Goal: Information Seeking & Learning: Learn about a topic

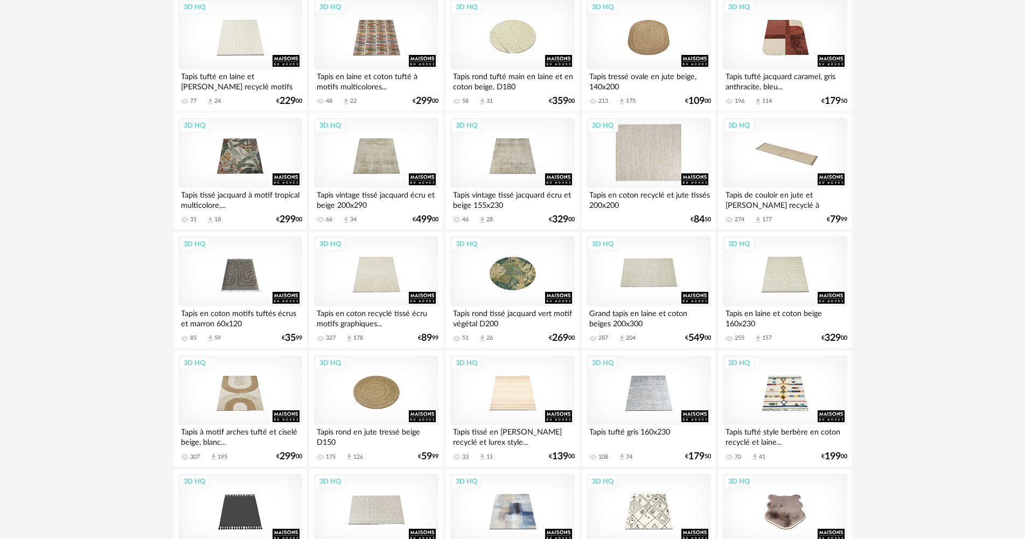
scroll to position [1347, 0]
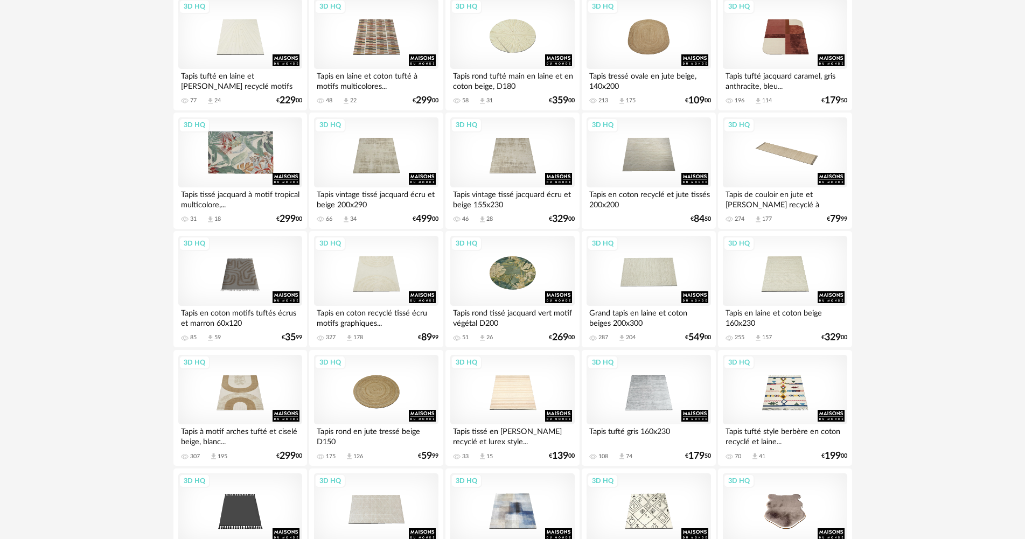
click at [244, 169] on div "3D HQ" at bounding box center [240, 152] width 124 height 70
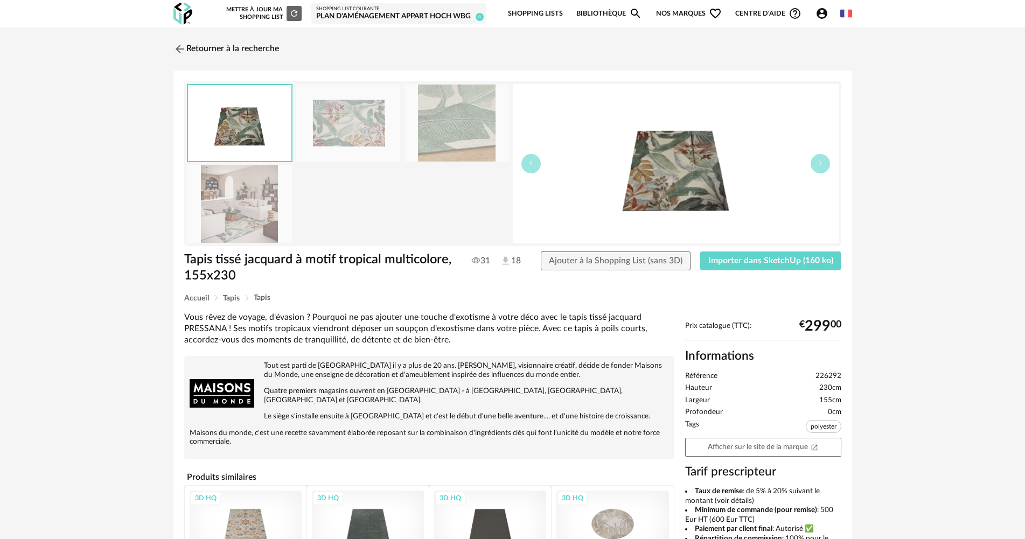
click at [229, 213] on img at bounding box center [239, 203] width 104 height 77
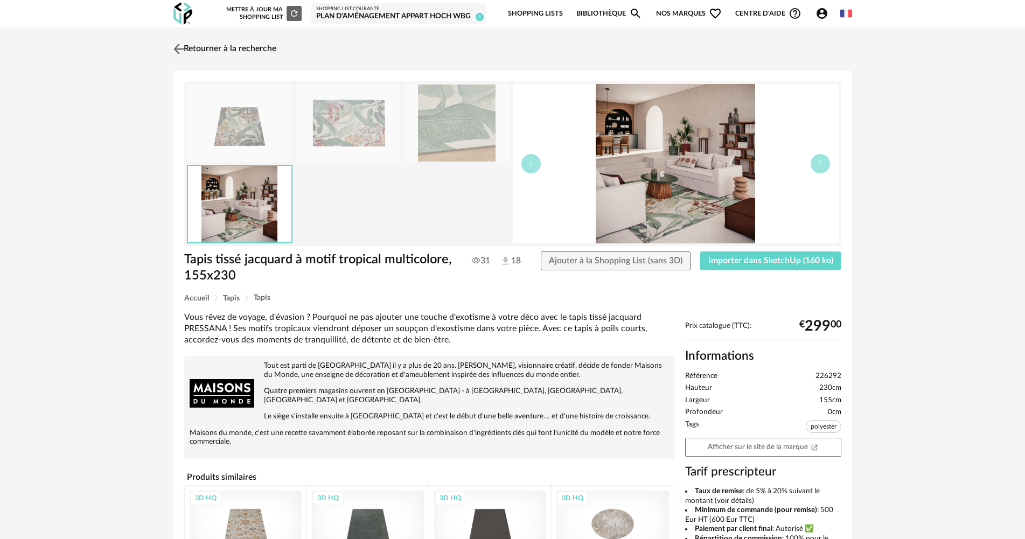
click at [176, 51] on img at bounding box center [179, 49] width 16 height 16
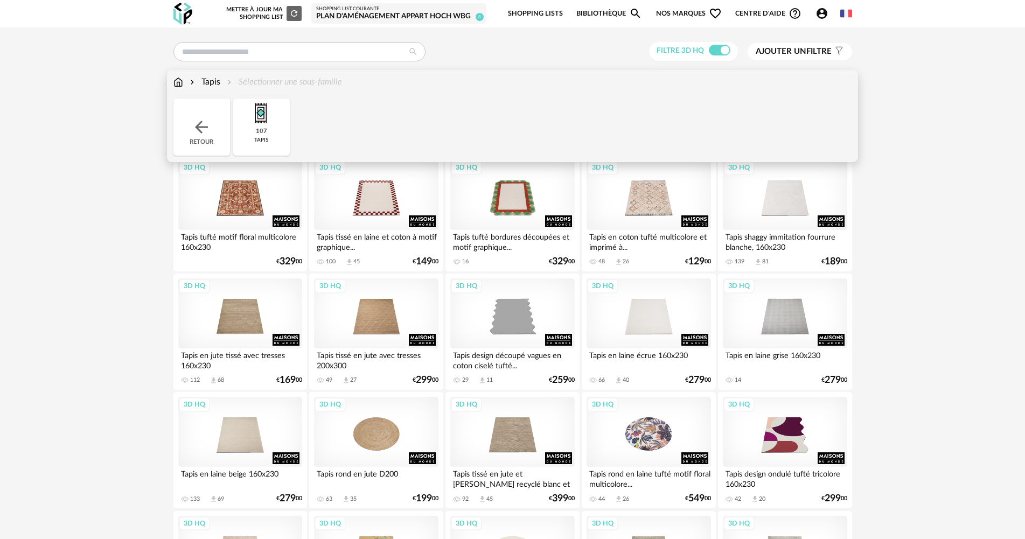
drag, startPoint x: 180, startPoint y: 80, endPoint x: 189, endPoint y: 80, distance: 8.1
click at [180, 80] on img at bounding box center [178, 82] width 10 height 12
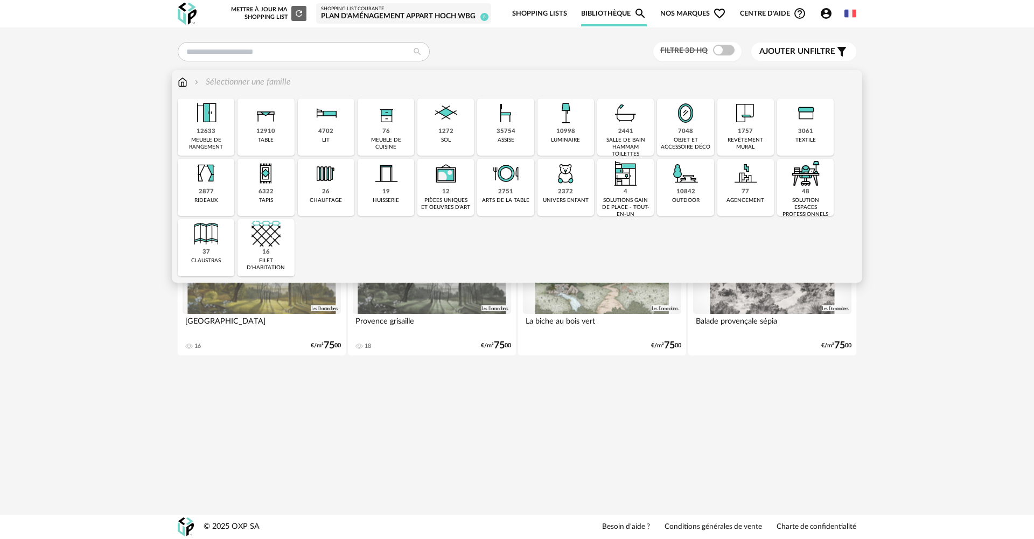
click at [207, 142] on div "meuble de rangement" at bounding box center [206, 144] width 50 height 14
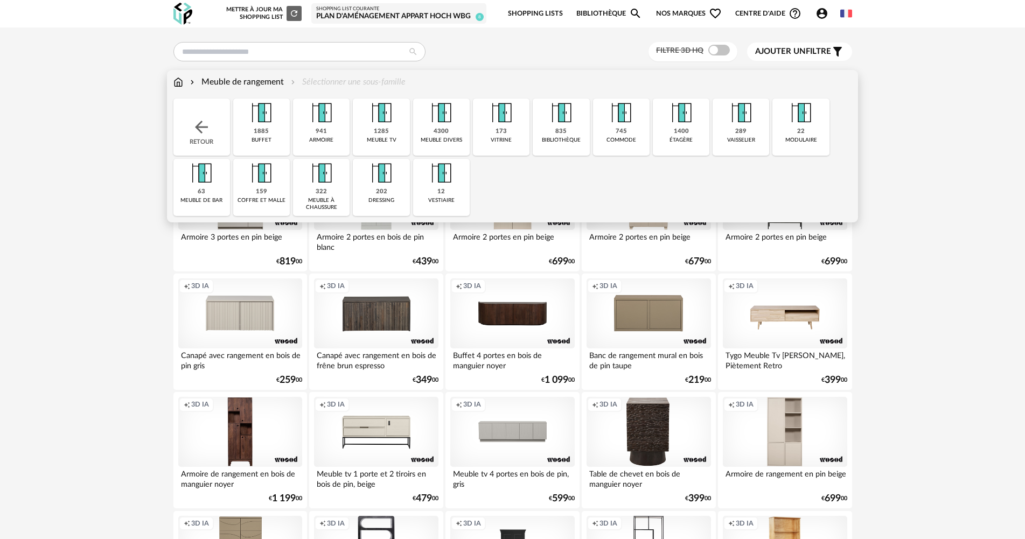
click at [383, 120] on img at bounding box center [381, 113] width 29 height 29
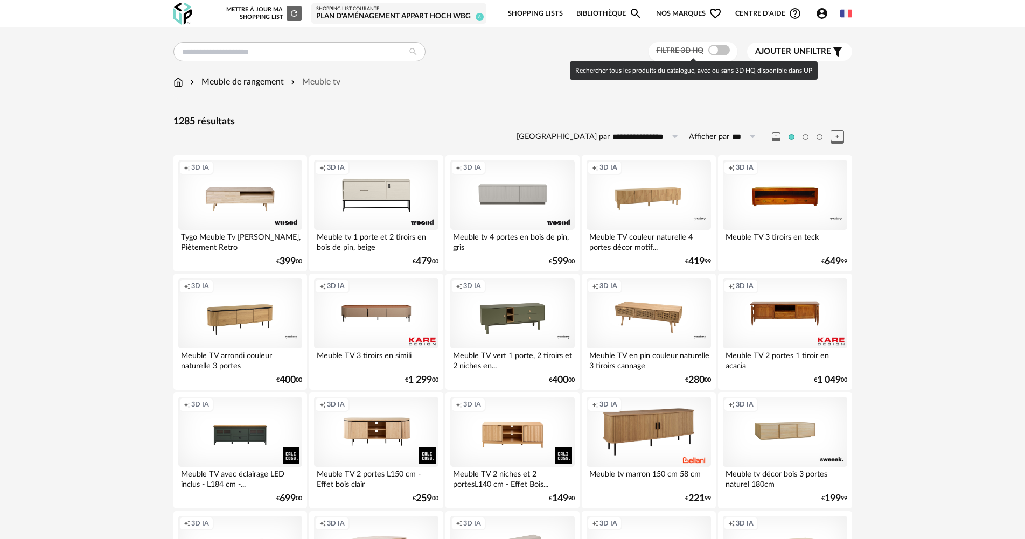
click at [721, 45] on span at bounding box center [719, 50] width 22 height 11
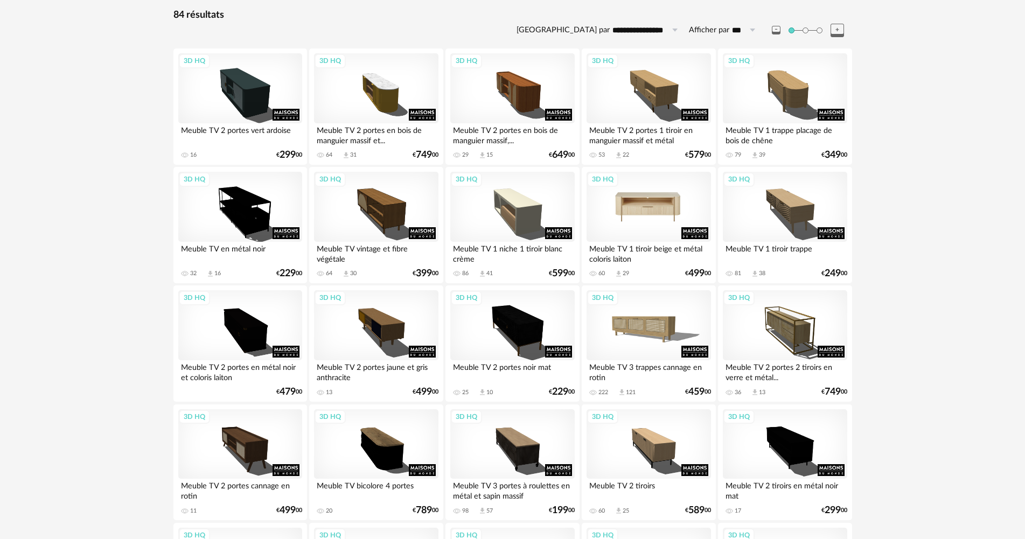
scroll to position [108, 0]
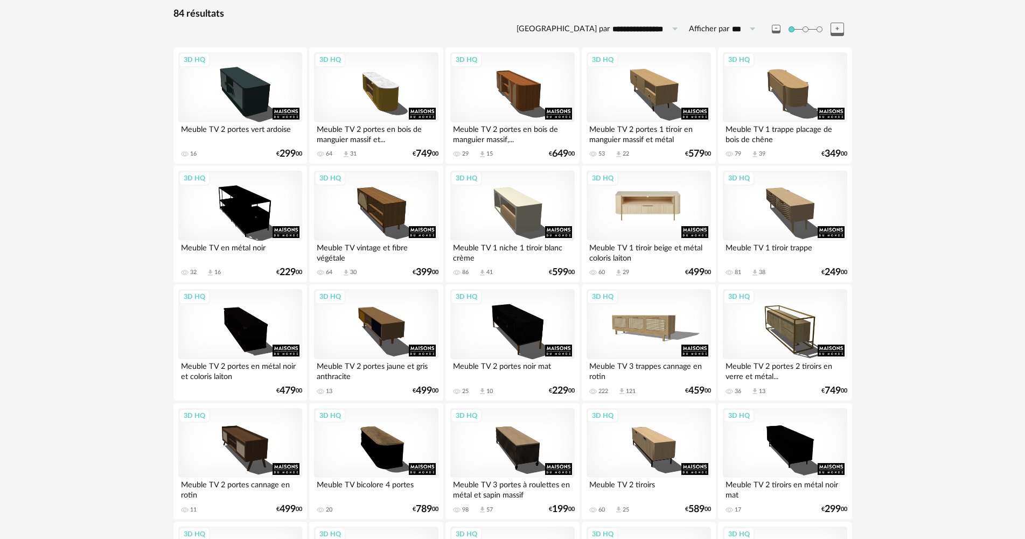
click at [651, 212] on div "3D HQ" at bounding box center [649, 206] width 124 height 70
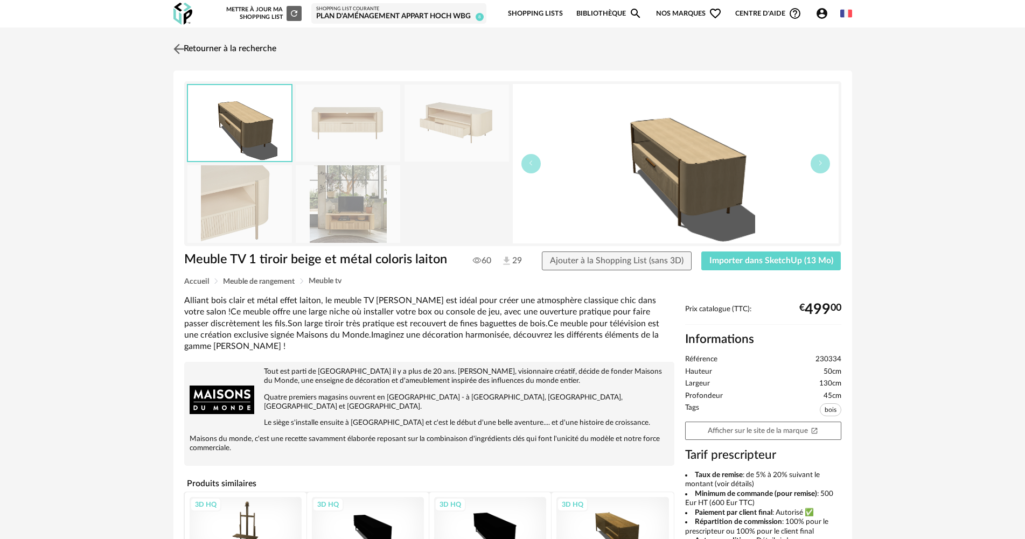
click at [190, 45] on link "Retourner à la recherche" at bounding box center [224, 49] width 106 height 24
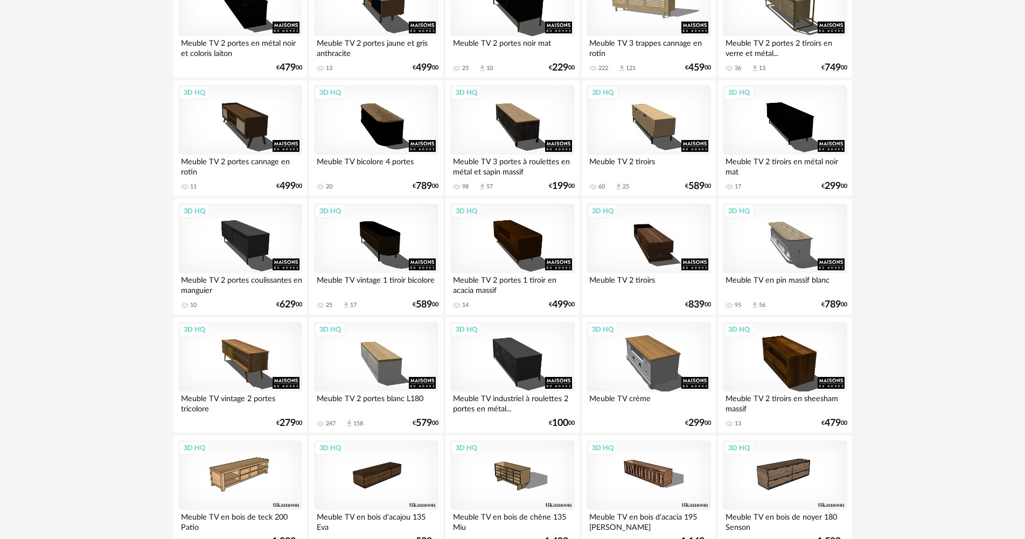
scroll to position [485, 0]
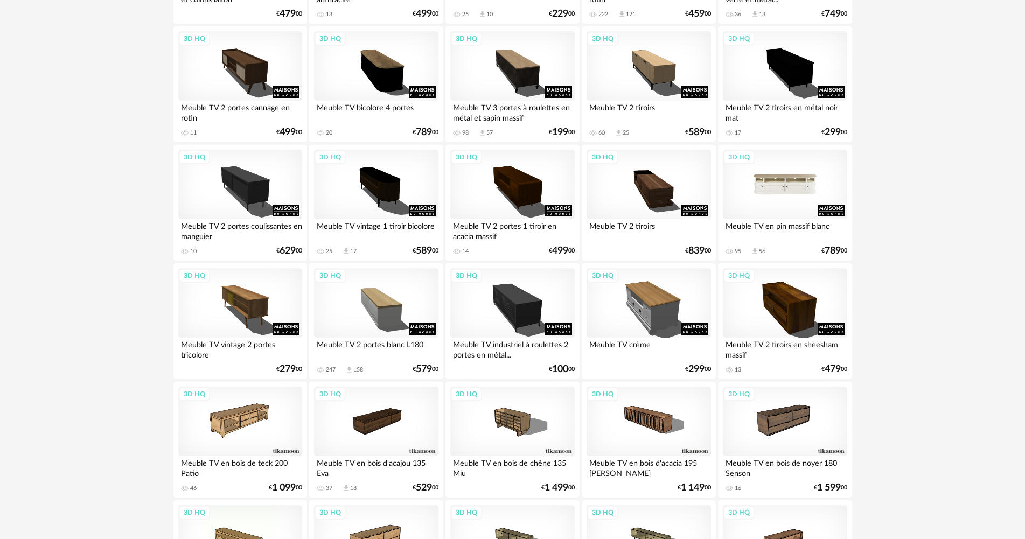
click at [772, 176] on div "3D HQ" at bounding box center [785, 185] width 124 height 70
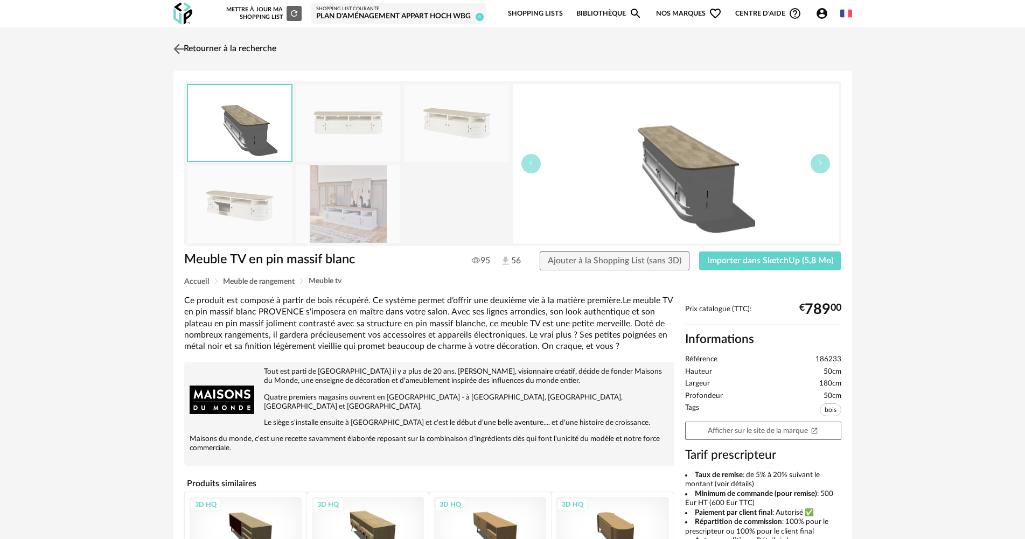
click at [176, 52] on img at bounding box center [179, 49] width 16 height 16
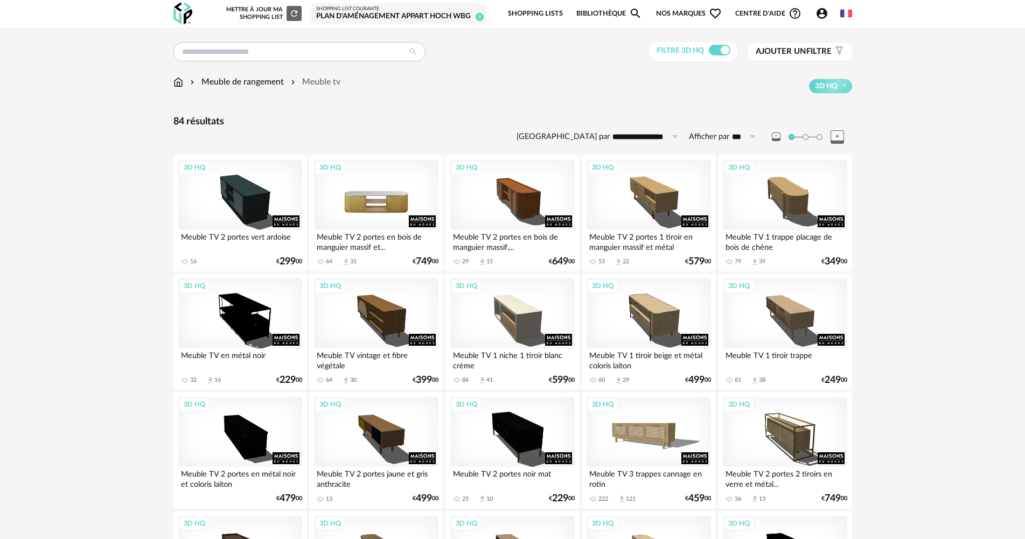
click at [378, 211] on div "3D HQ" at bounding box center [376, 195] width 124 height 70
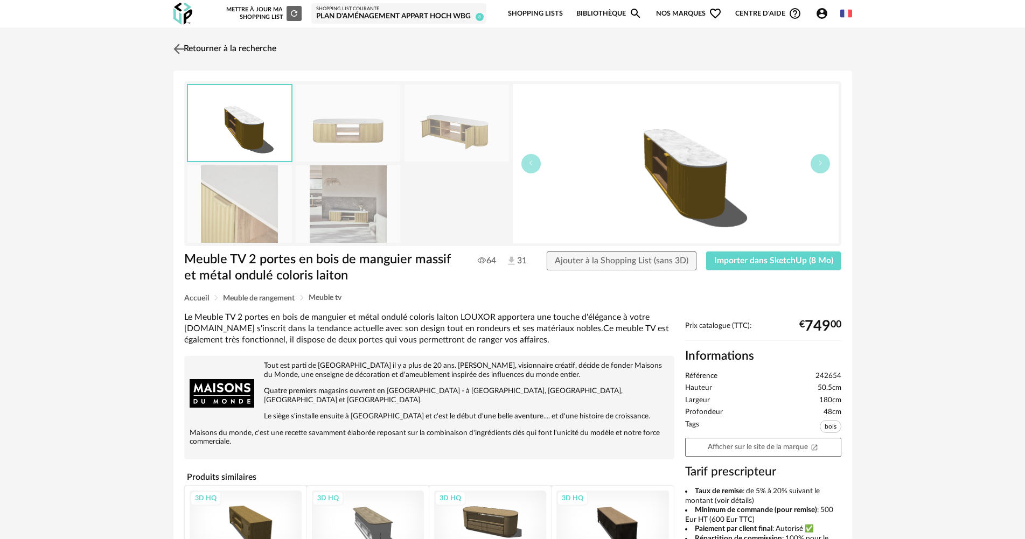
click at [193, 50] on link "Retourner à la recherche" at bounding box center [224, 49] width 106 height 24
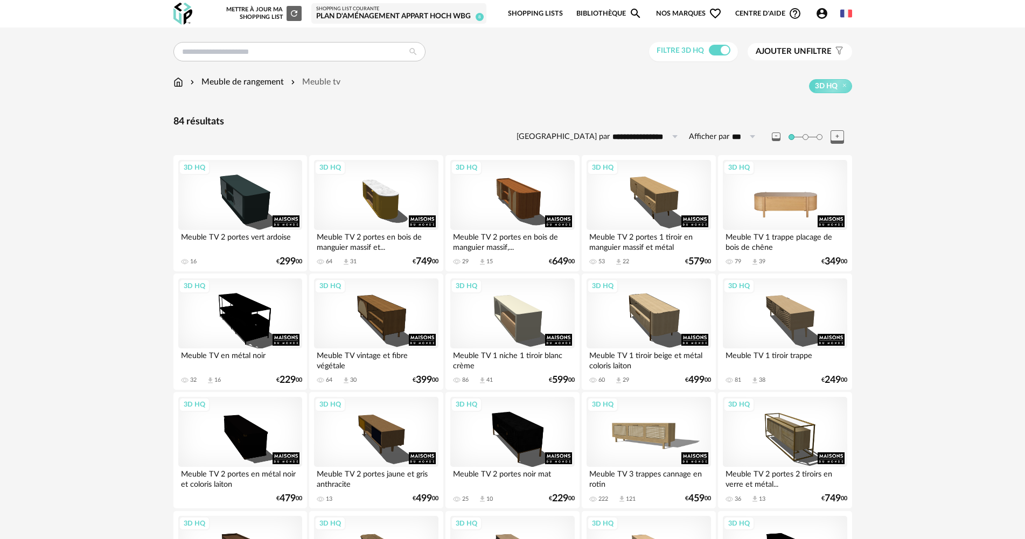
click at [764, 194] on div "3D HQ" at bounding box center [785, 195] width 124 height 70
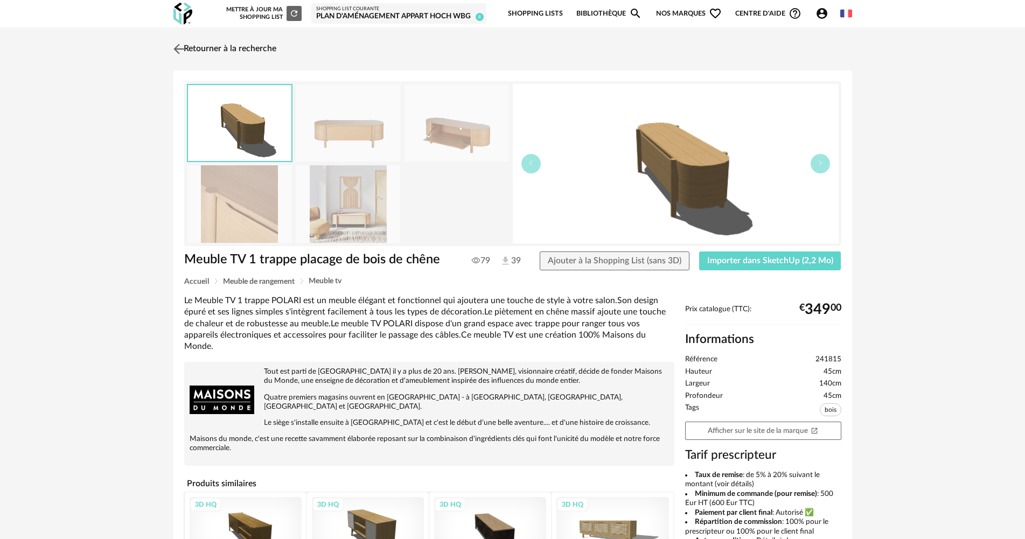
click at [174, 48] on img at bounding box center [179, 49] width 16 height 16
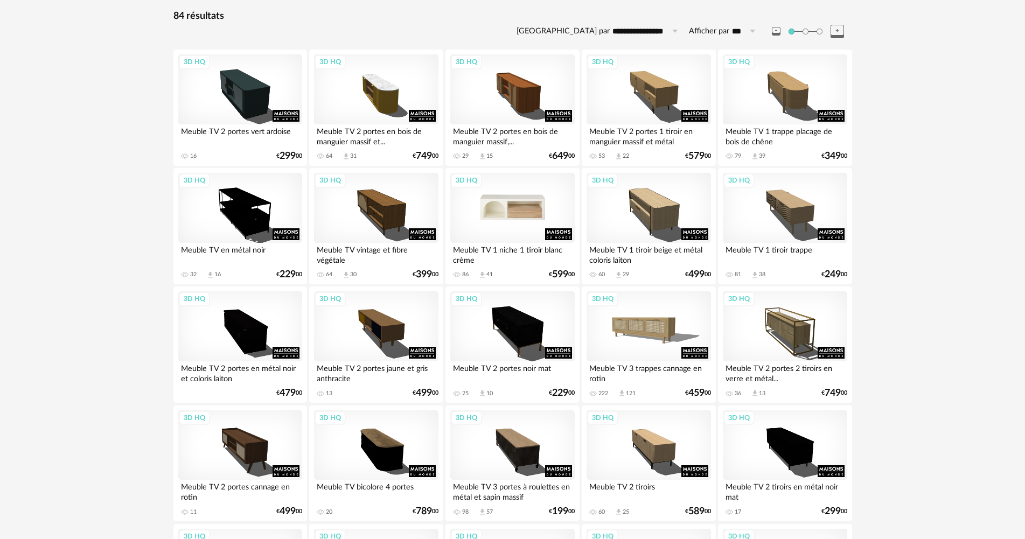
scroll to position [108, 0]
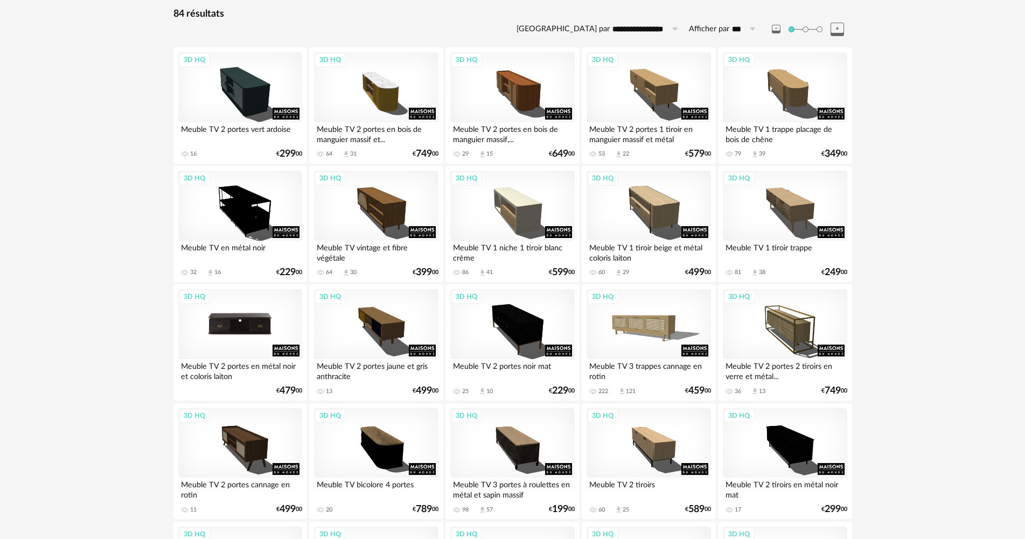
click at [232, 324] on div "3D HQ" at bounding box center [240, 324] width 124 height 70
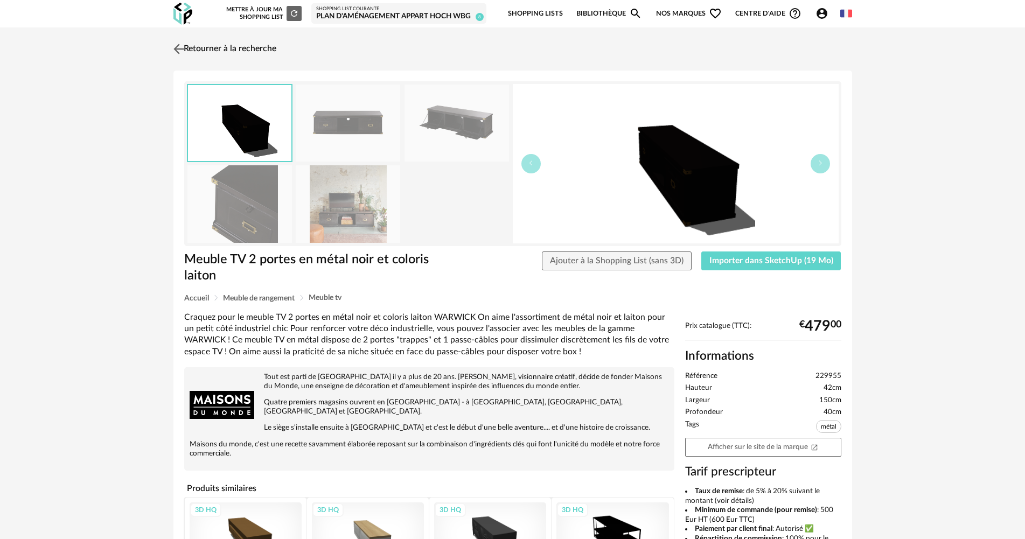
click at [186, 49] on img at bounding box center [179, 49] width 16 height 16
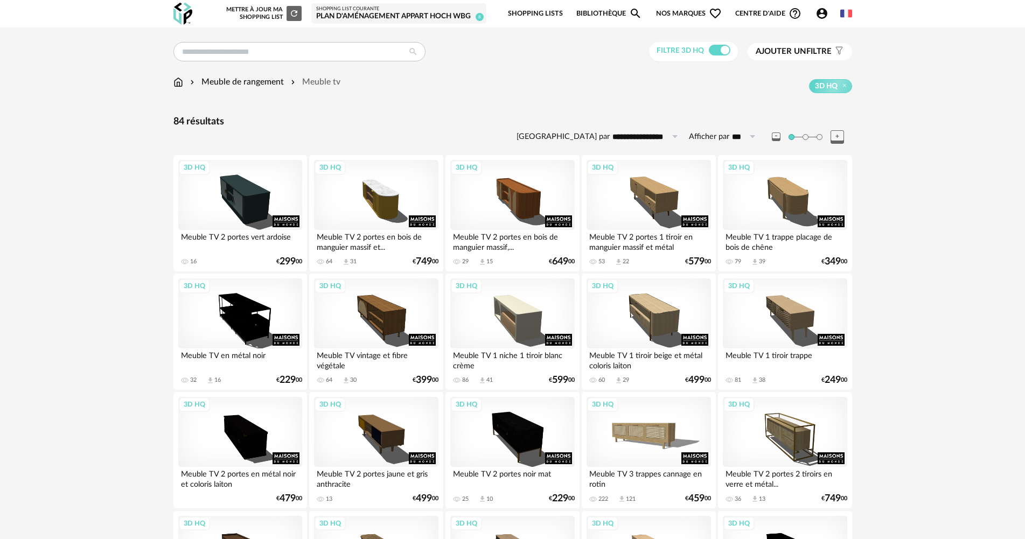
click at [805, 48] on span "Ajouter un" at bounding box center [781, 51] width 51 height 8
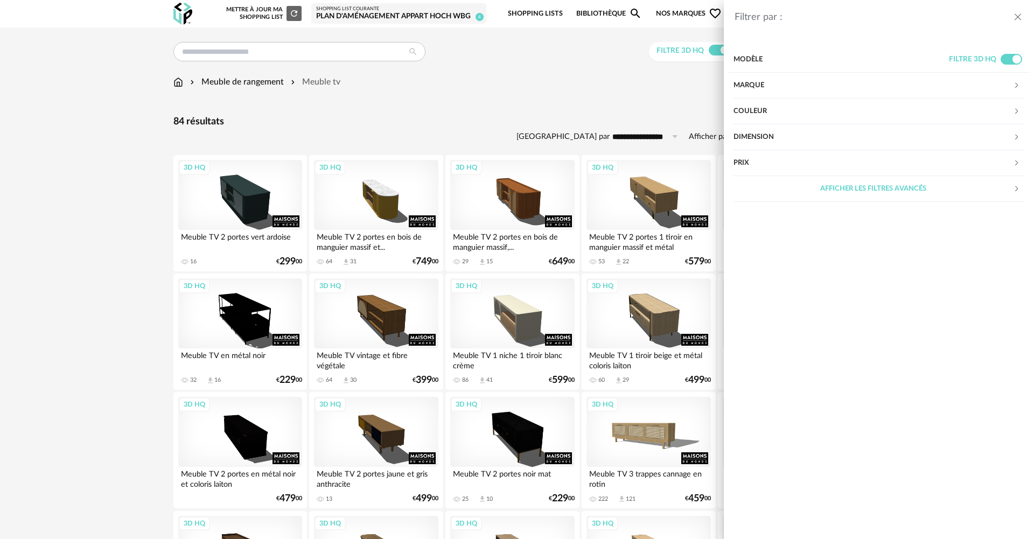
click at [756, 135] on div "Dimension" at bounding box center [874, 137] width 280 height 26
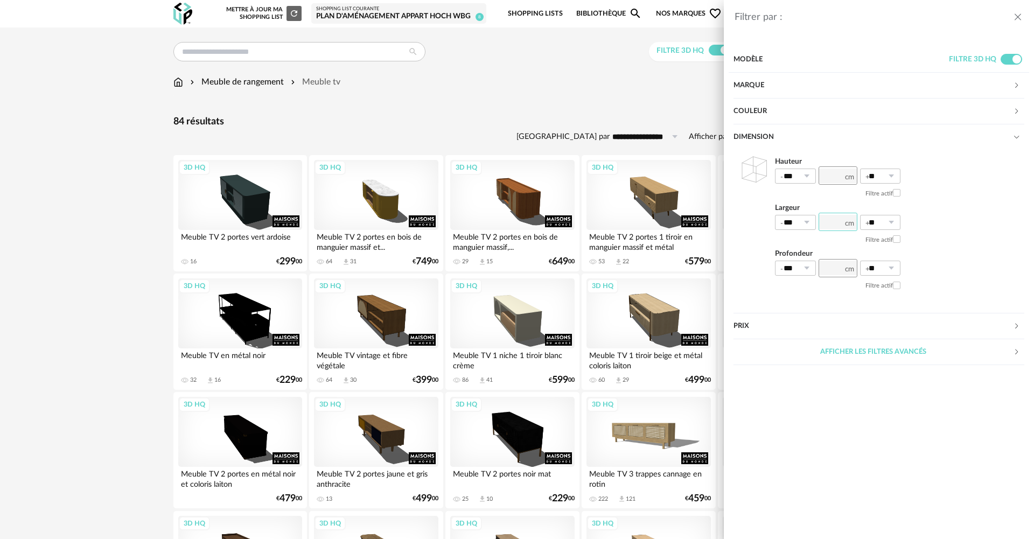
click at [827, 222] on input "number" at bounding box center [838, 222] width 39 height 18
type input "***"
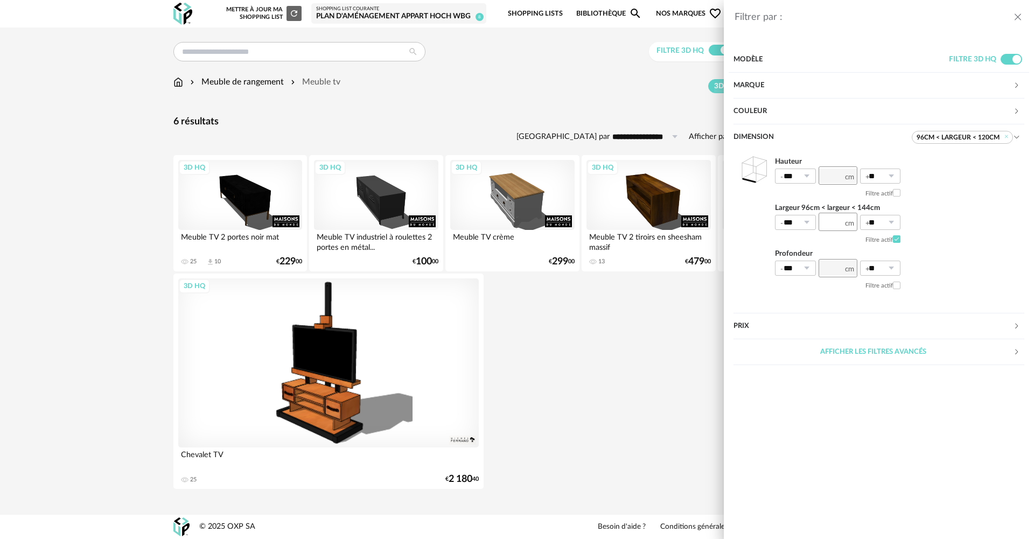
click at [1017, 18] on icon "close drawer" at bounding box center [1018, 17] width 11 height 11
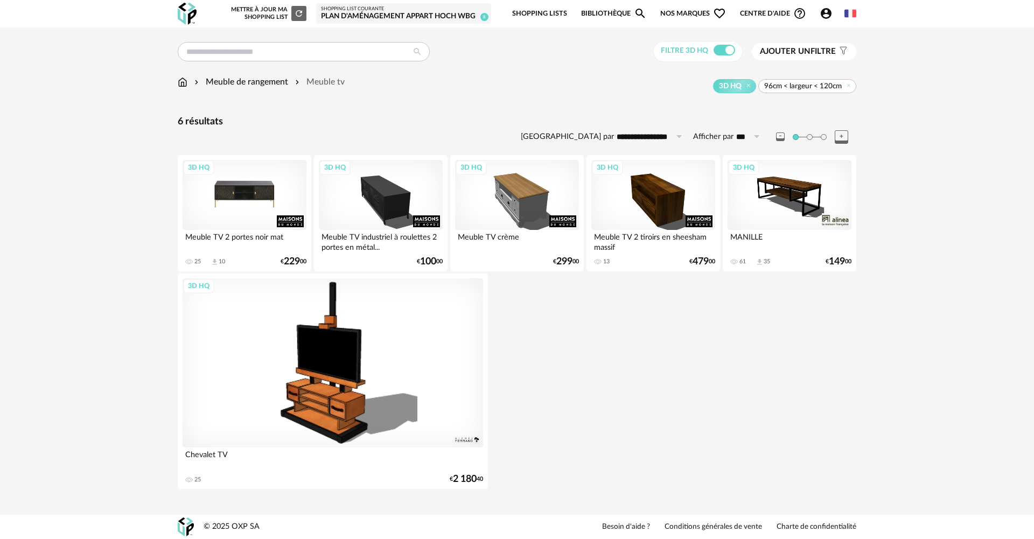
click at [240, 200] on div "3D HQ" at bounding box center [245, 195] width 124 height 70
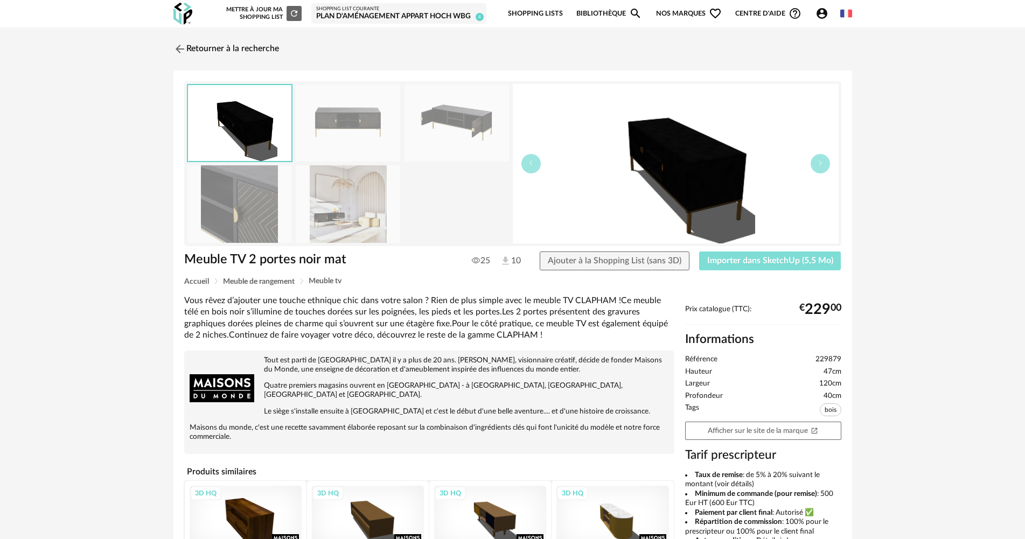
click at [778, 260] on span "Importer dans SketchUp (5,5 Mo)" at bounding box center [770, 260] width 126 height 9
click at [783, 429] on link "Afficher sur le site de la marque Open In New icon" at bounding box center [763, 431] width 156 height 19
click at [178, 46] on img at bounding box center [179, 49] width 16 height 16
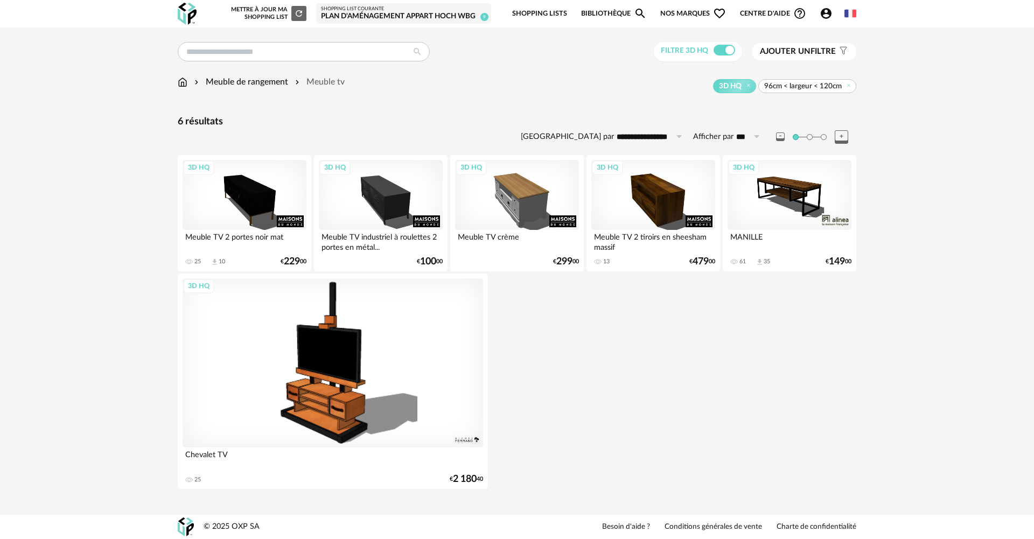
click at [179, 81] on img at bounding box center [183, 82] width 10 height 12
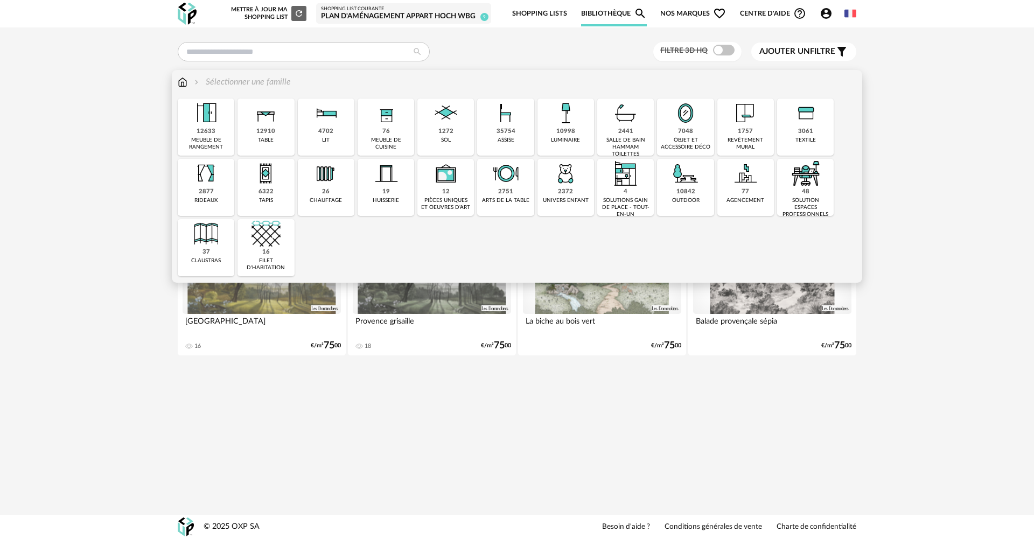
click at [197, 189] on div "2877 rideaux" at bounding box center [206, 187] width 57 height 57
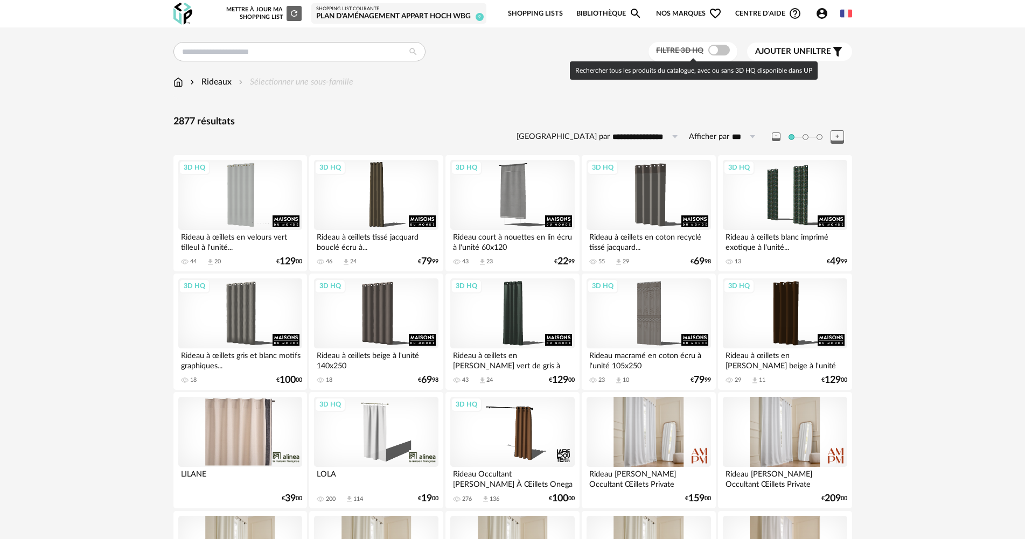
click at [715, 52] on span at bounding box center [719, 50] width 22 height 11
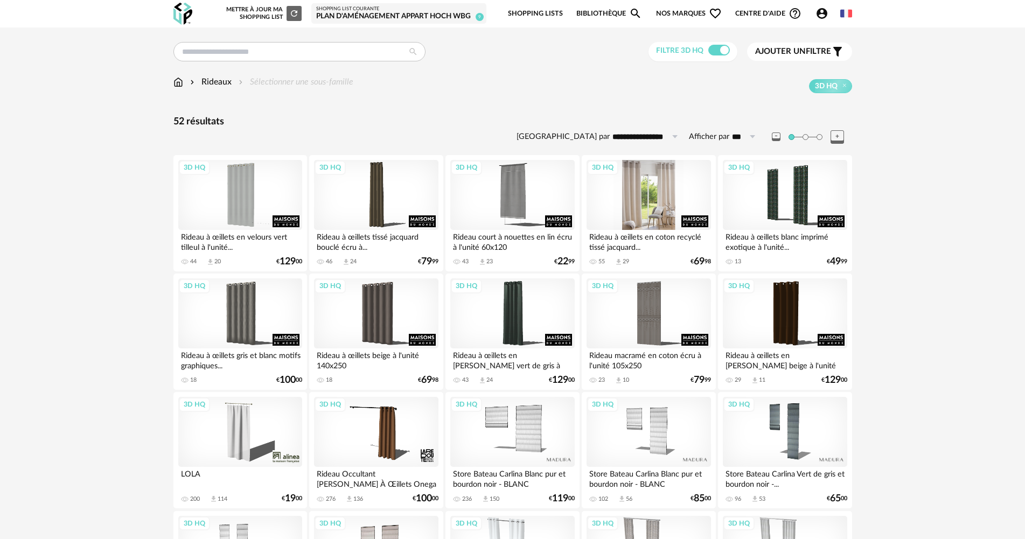
click at [626, 206] on div "3D HQ" at bounding box center [649, 195] width 124 height 70
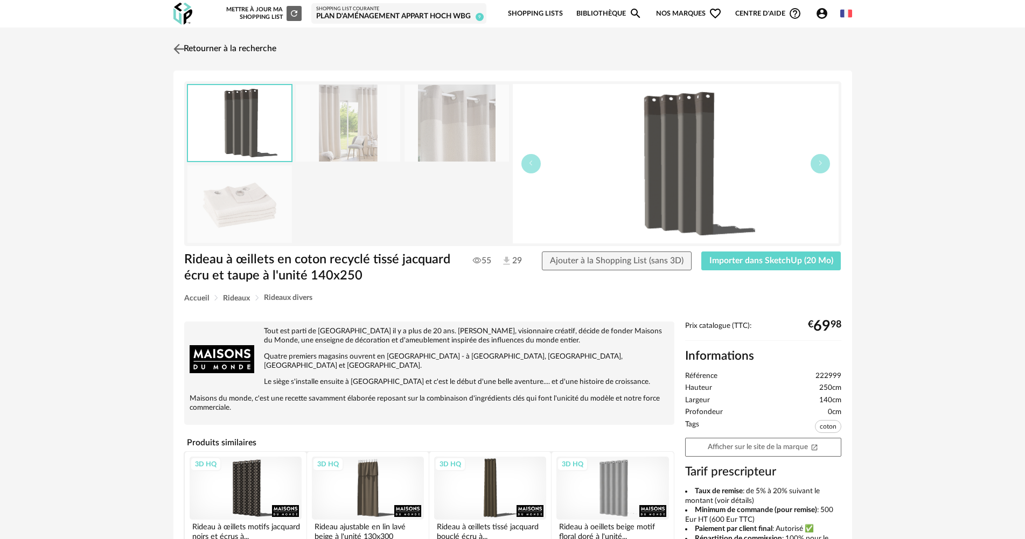
click at [183, 49] on img at bounding box center [179, 49] width 16 height 16
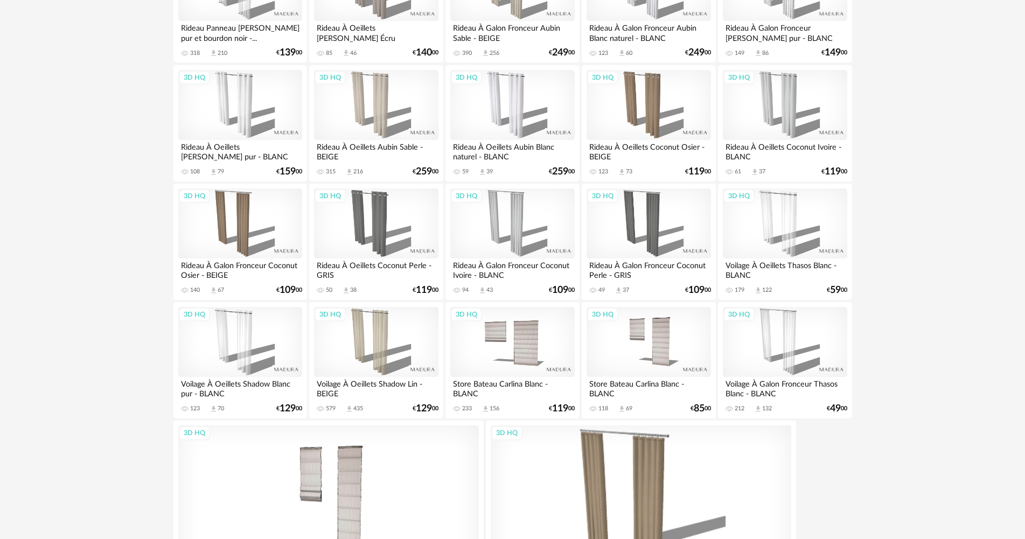
scroll to position [970, 0]
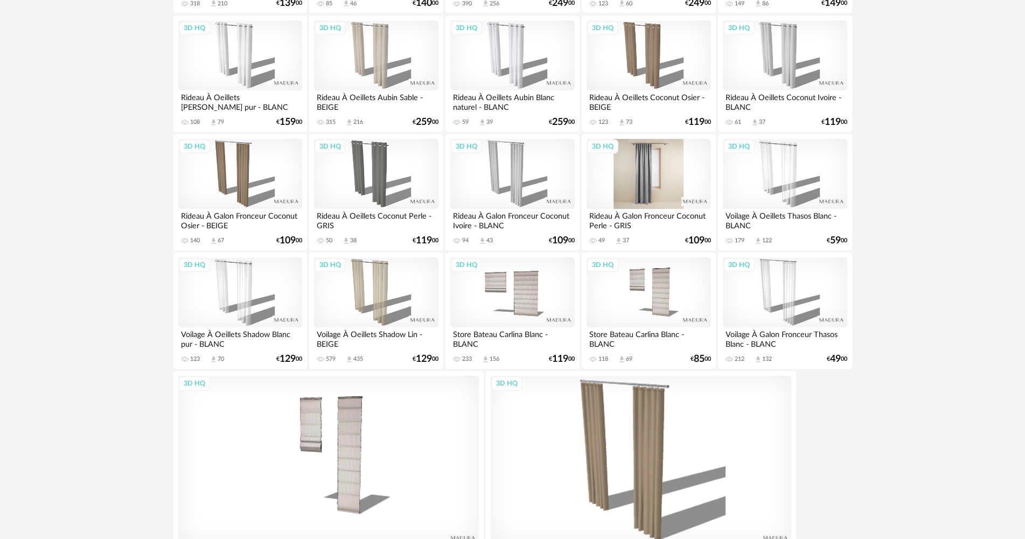
click at [637, 192] on div "3D HQ" at bounding box center [649, 174] width 124 height 70
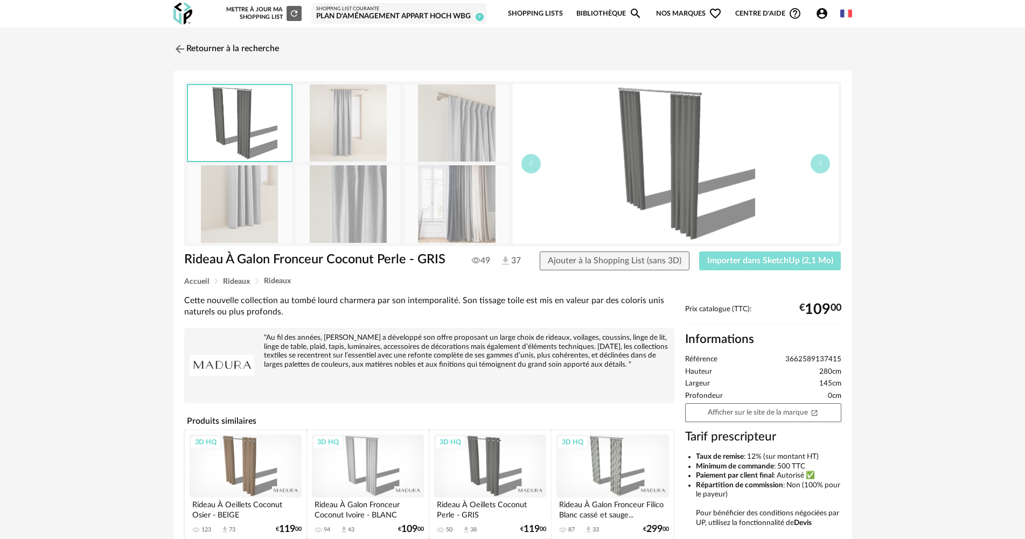
click at [772, 263] on span "Importer dans SketchUp (2,1 Mo)" at bounding box center [770, 260] width 126 height 9
click at [207, 48] on link "Retourner à la recherche" at bounding box center [226, 49] width 106 height 24
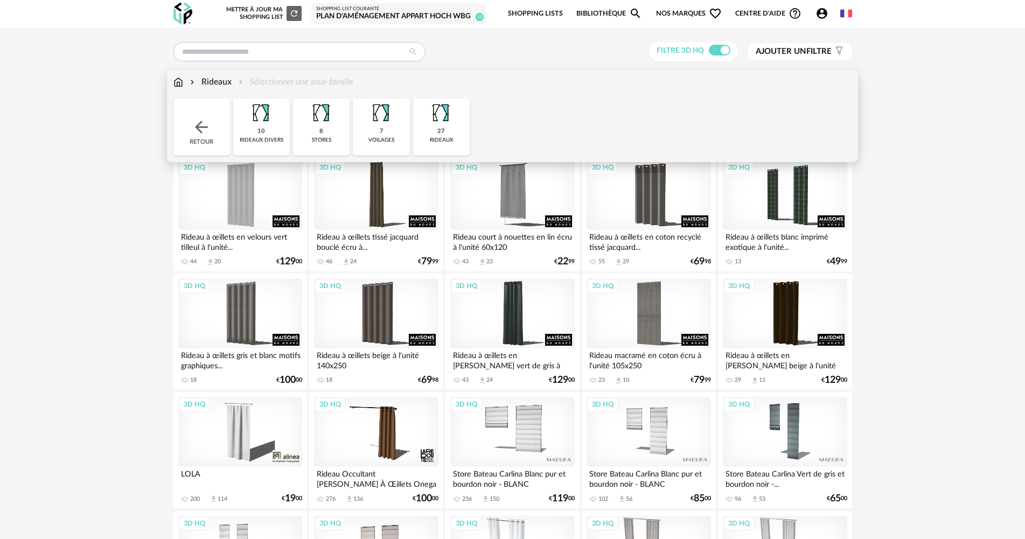
click at [171, 82] on div "Rideaux Sélectionner une sous-famille Close icon Retour 10 rideaux divers 8 sto…" at bounding box center [512, 116] width 691 height 92
click at [167, 82] on div "Rideaux Sélectionner une sous-famille Close icon Retour 10 rideaux divers 8 sto…" at bounding box center [512, 116] width 691 height 92
click at [176, 82] on img at bounding box center [178, 82] width 10 height 12
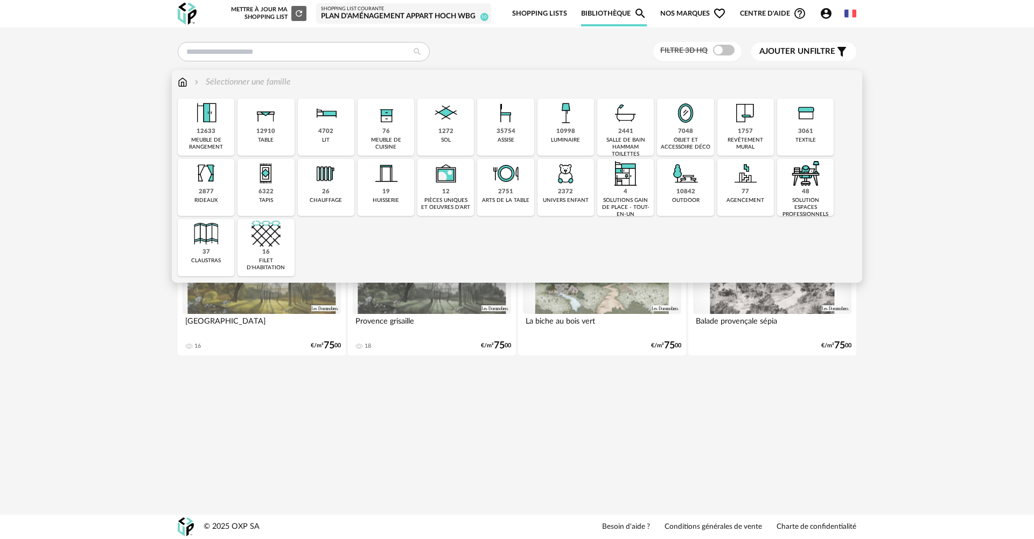
click at [263, 133] on div "12910" at bounding box center [265, 132] width 19 height 8
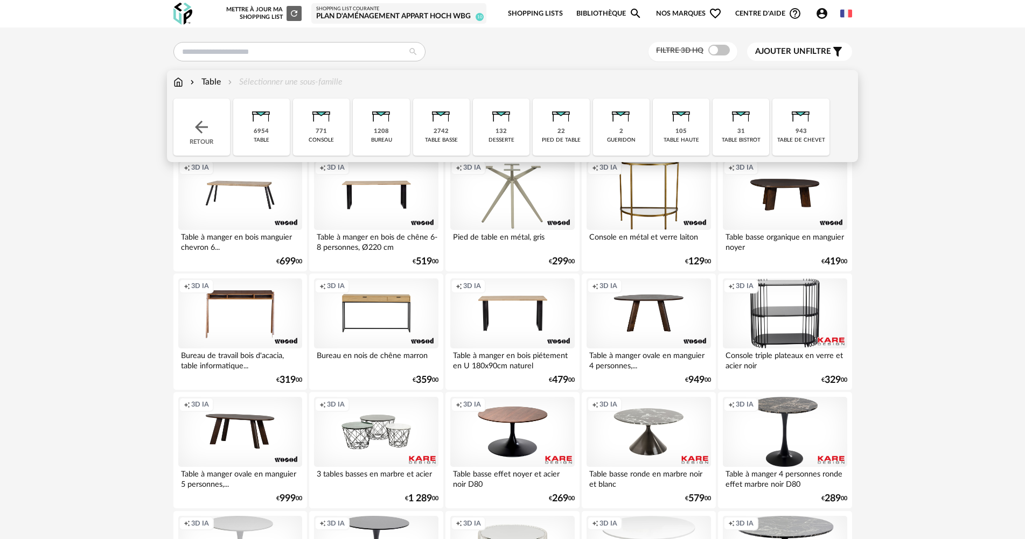
click at [438, 141] on div "table basse" at bounding box center [441, 140] width 33 height 7
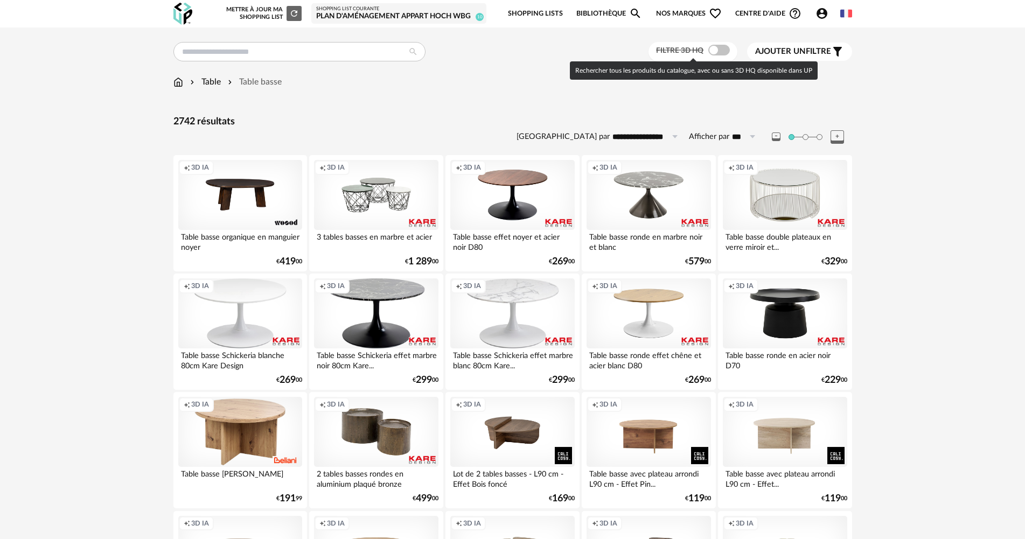
click at [720, 53] on span at bounding box center [719, 50] width 22 height 11
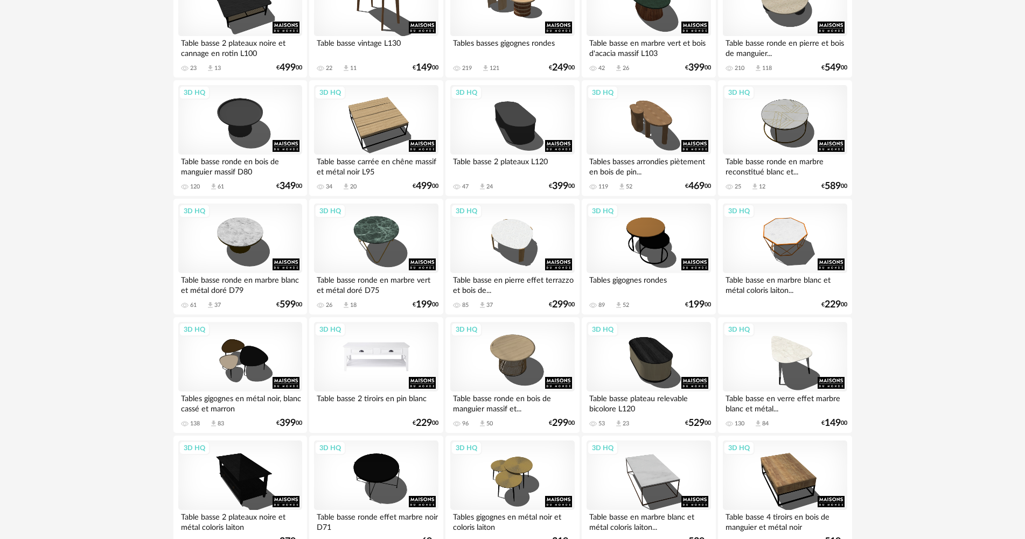
scroll to position [470, 0]
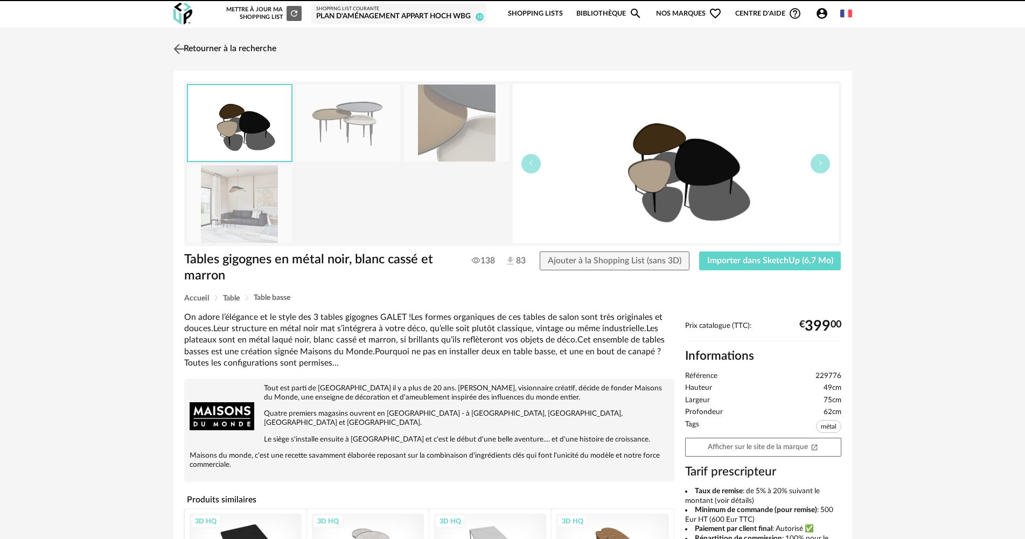
click at [209, 48] on link "Retourner à la recherche" at bounding box center [224, 49] width 106 height 24
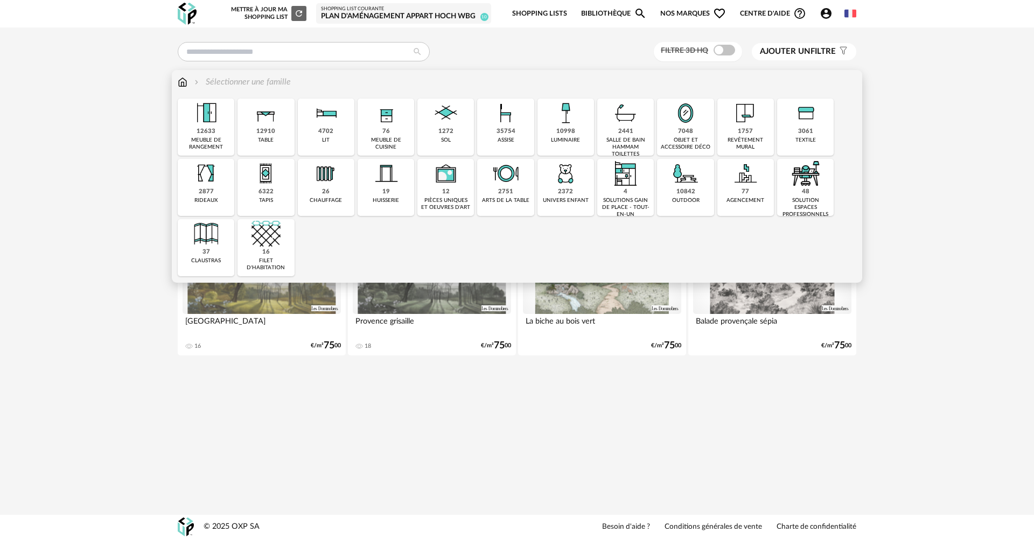
click at [271, 129] on div "12910" at bounding box center [265, 132] width 19 height 8
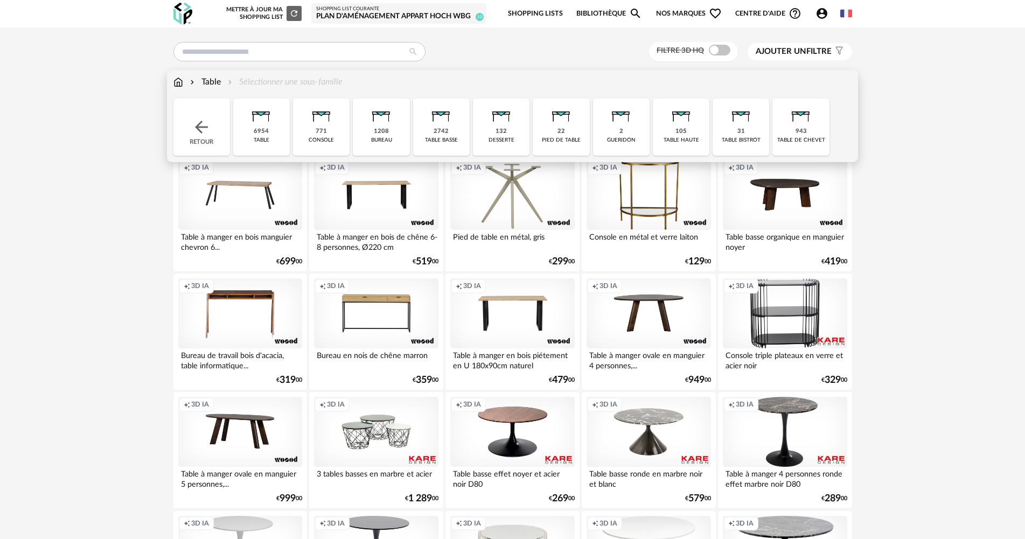
click at [448, 130] on div "2742" at bounding box center [441, 132] width 15 height 8
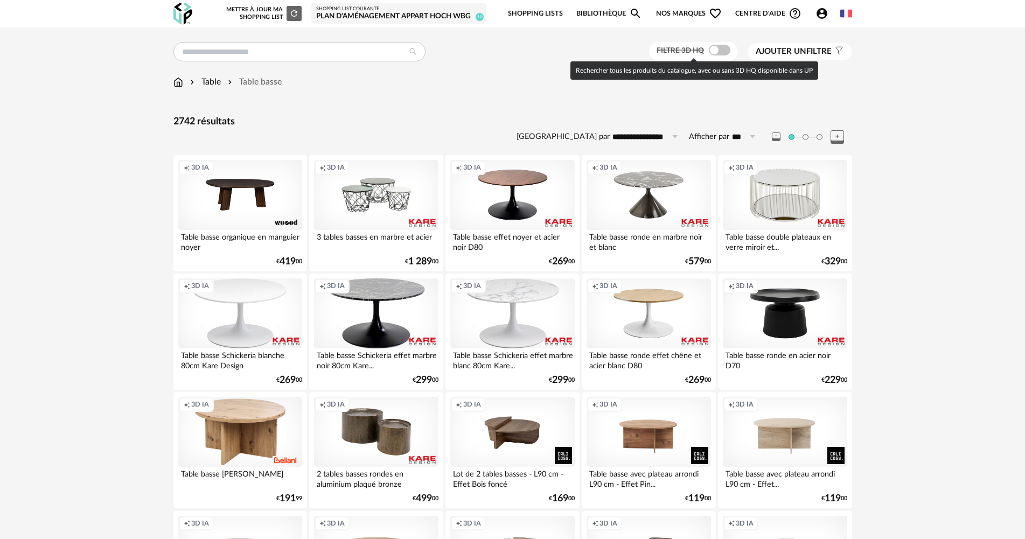
click at [720, 50] on span at bounding box center [720, 50] width 22 height 11
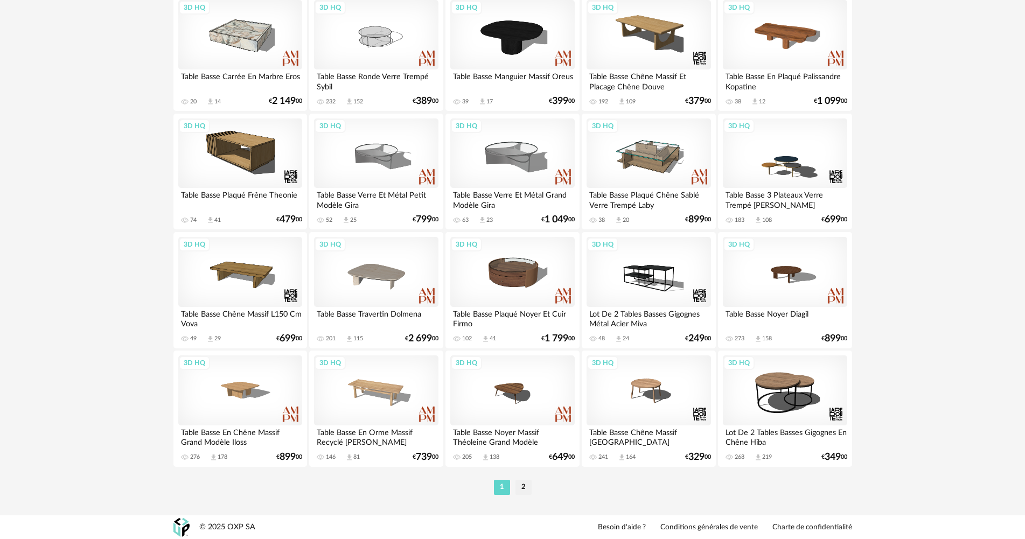
scroll to position [2058, 0]
click at [524, 489] on li "2" at bounding box center [523, 486] width 16 height 15
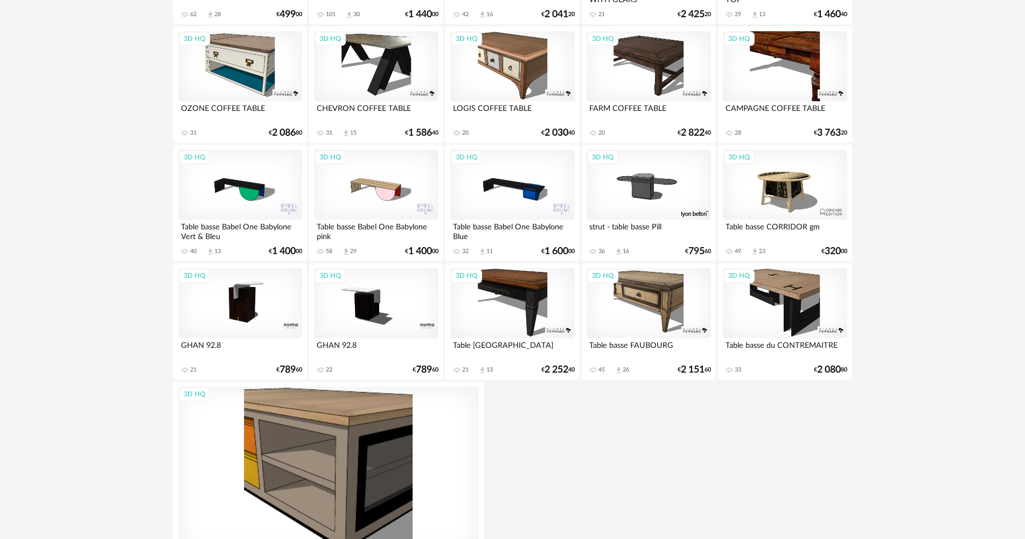
scroll to position [1208, 0]
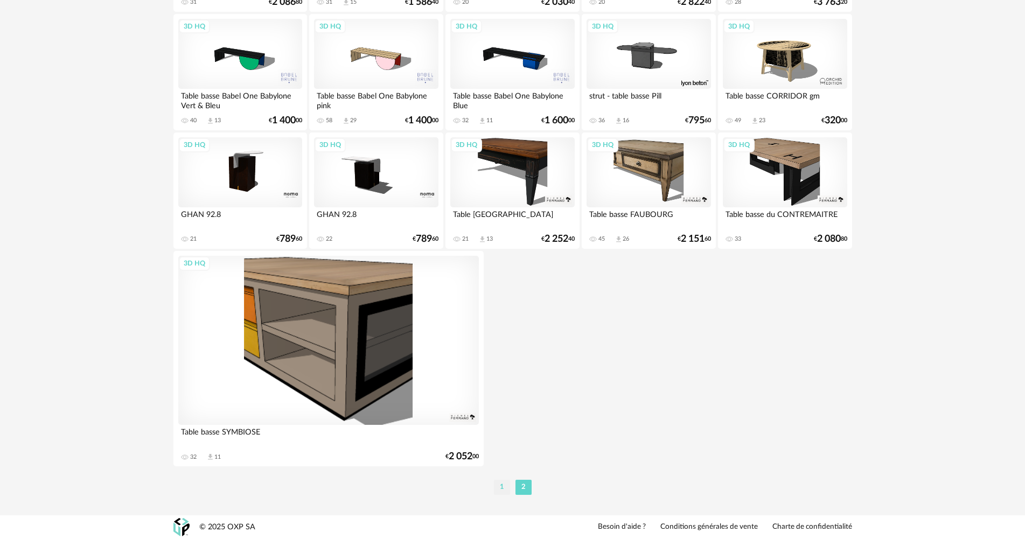
click at [500, 486] on li "1" at bounding box center [502, 487] width 16 height 15
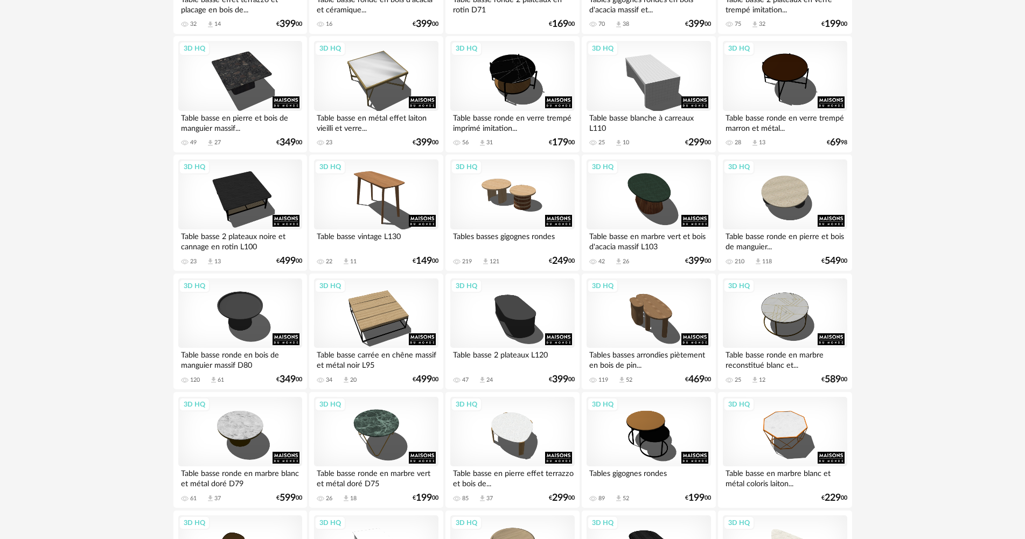
scroll to position [269, 0]
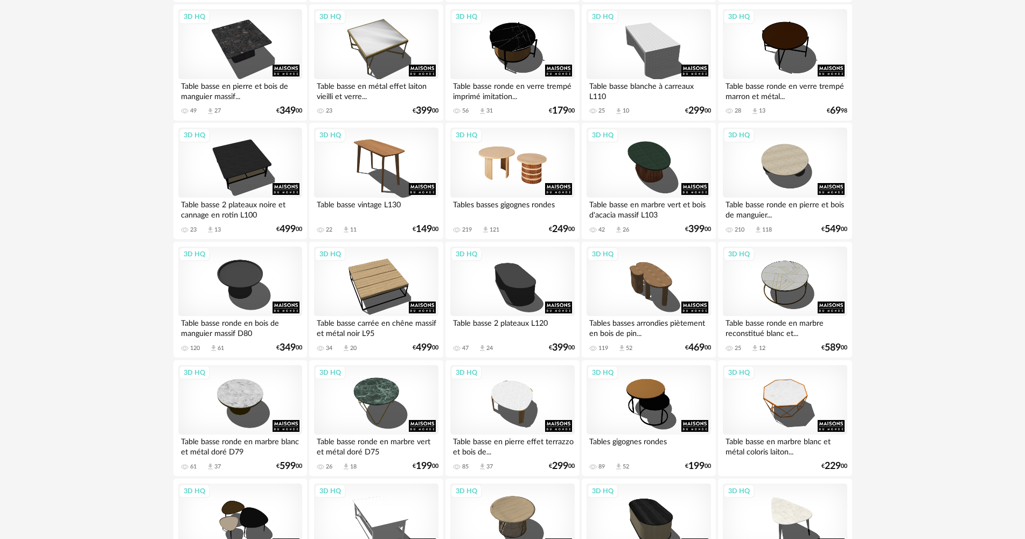
click at [505, 180] on div "3D HQ" at bounding box center [512, 163] width 124 height 70
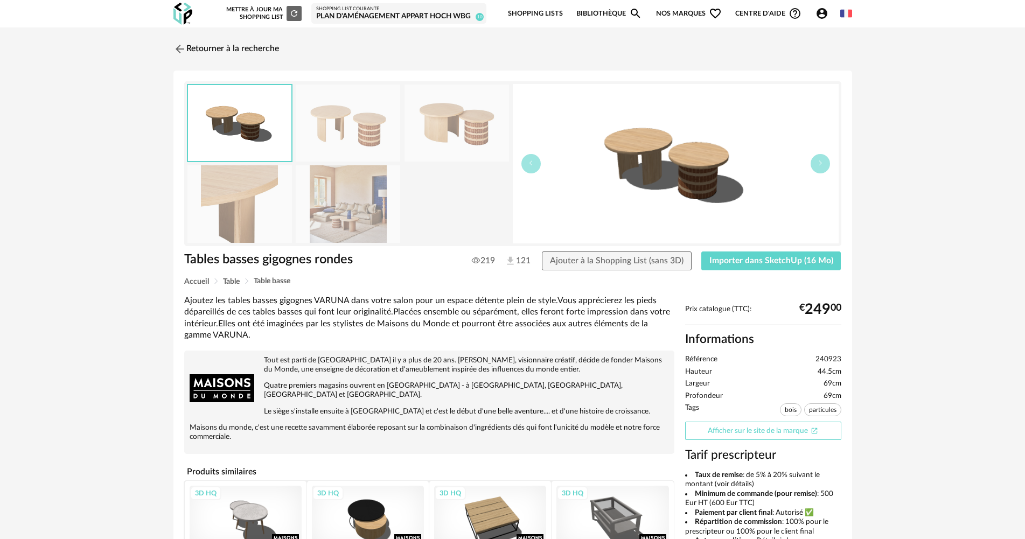
click at [797, 435] on link "Afficher sur le site de la marque Open In New icon" at bounding box center [763, 431] width 156 height 19
click at [772, 257] on span "Importer dans SketchUp (16 Mo)" at bounding box center [771, 260] width 124 height 9
